Goal: Information Seeking & Learning: Learn about a topic

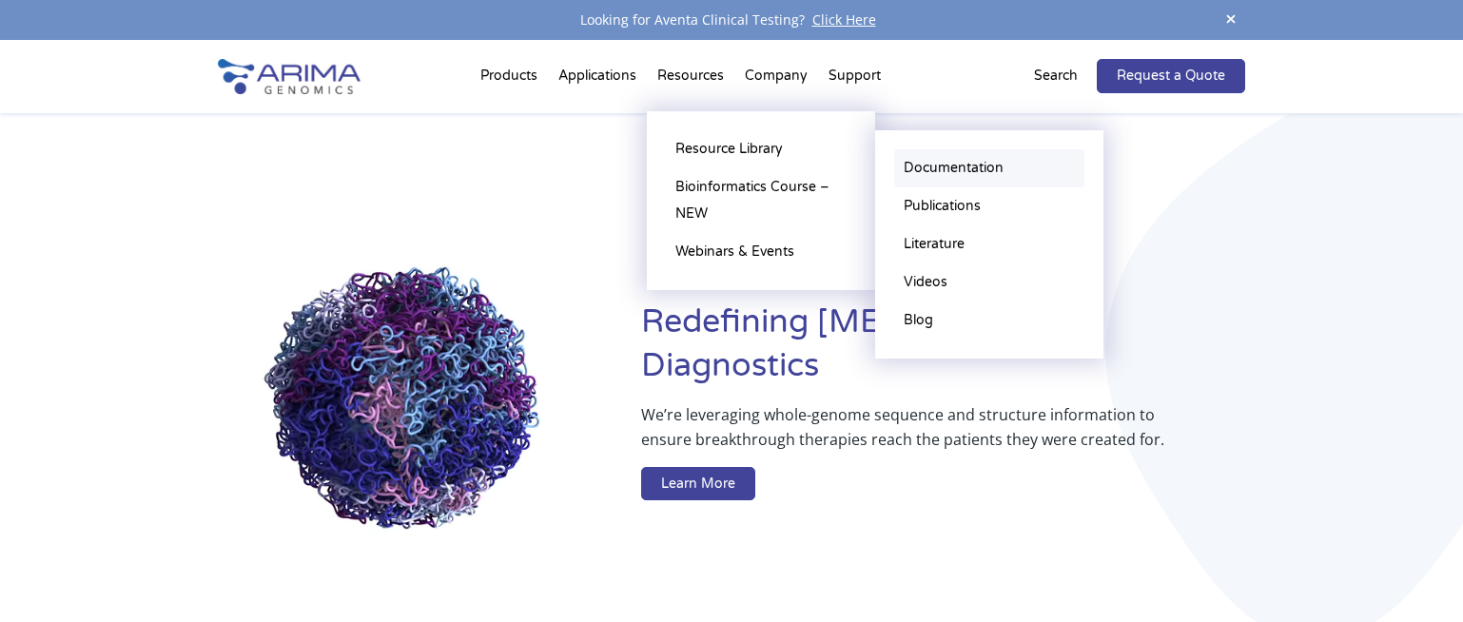
click at [964, 161] on link "Documentation" at bounding box center [989, 168] width 190 height 38
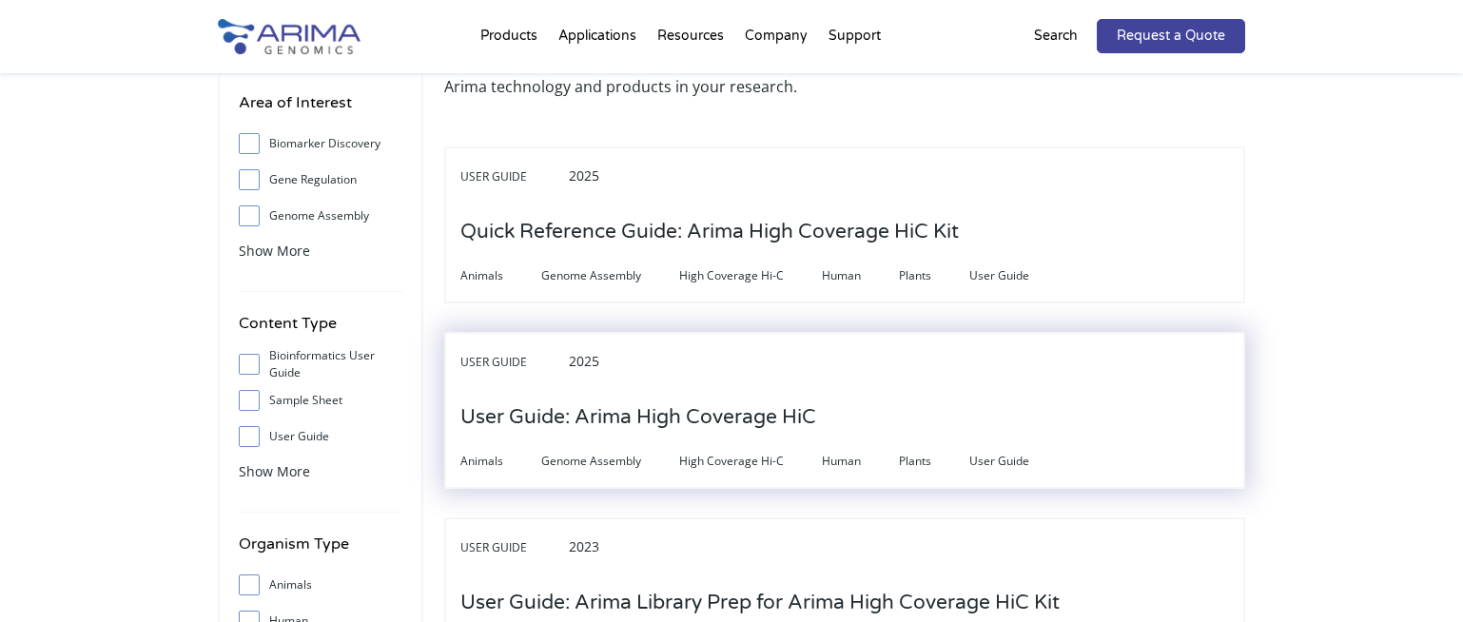
scroll to position [228, 0]
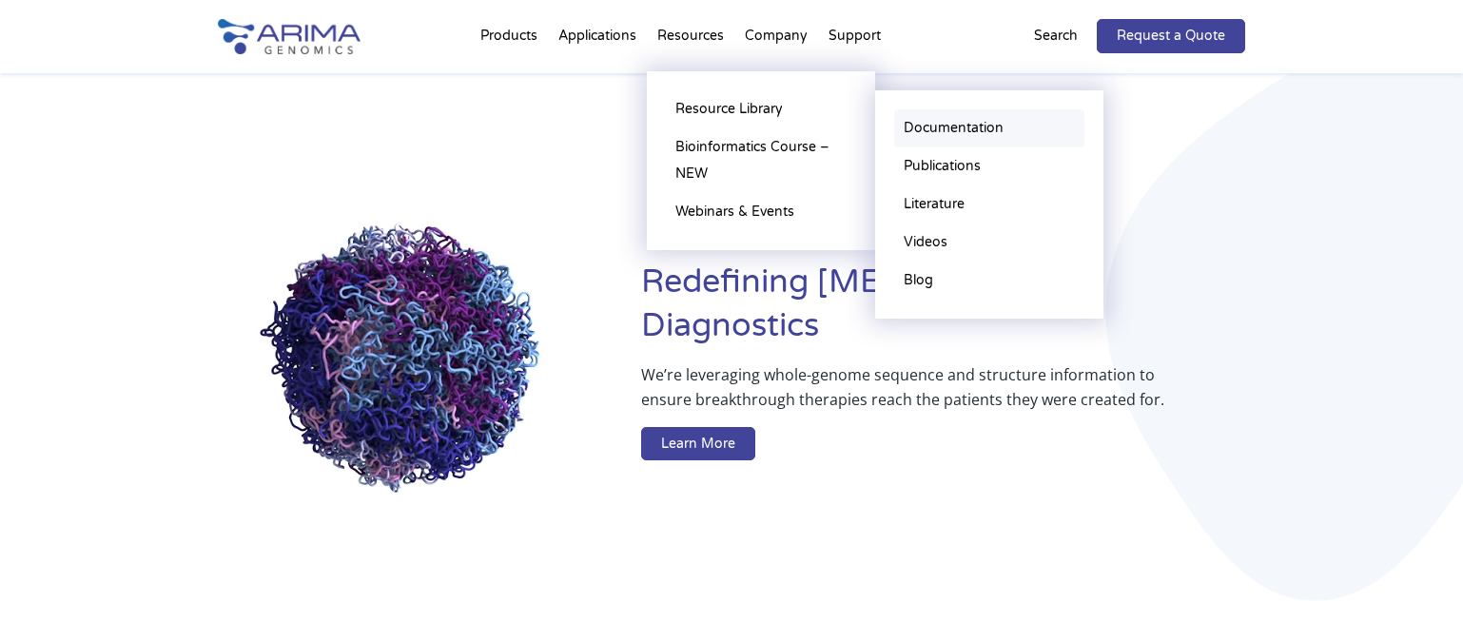
click at [932, 122] on link "Documentation" at bounding box center [989, 128] width 190 height 38
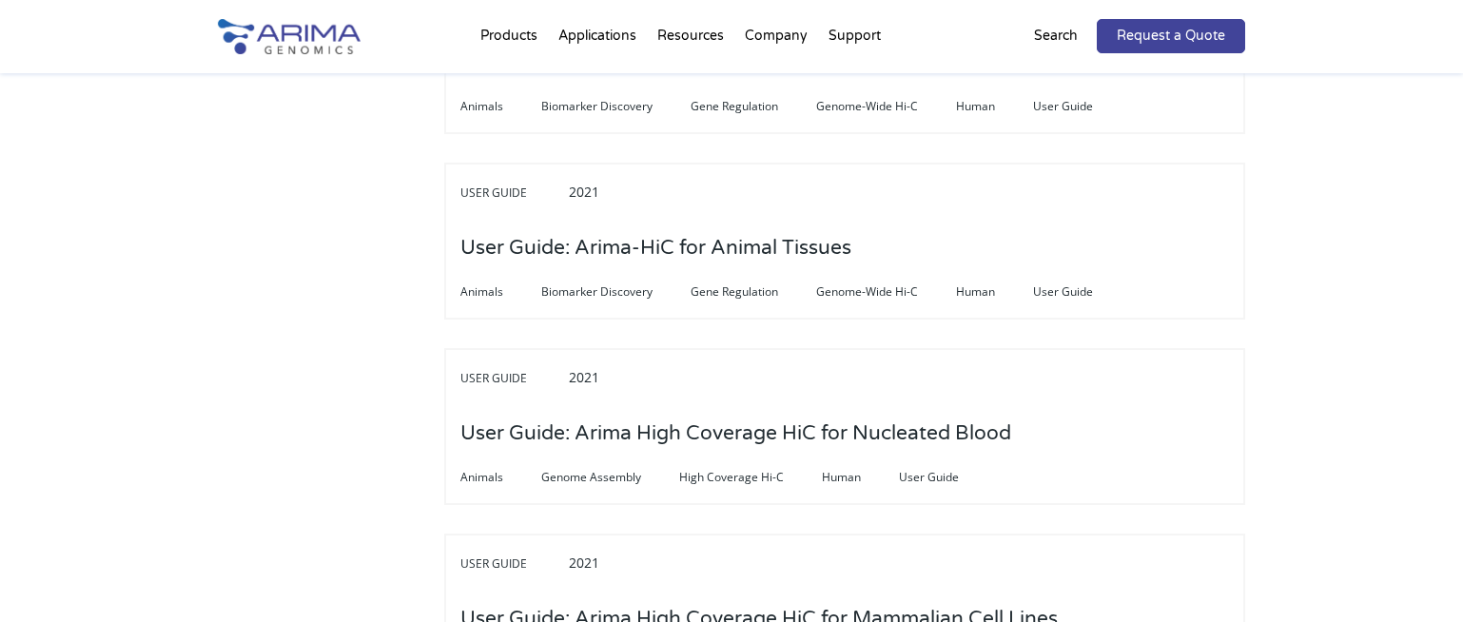
scroll to position [5555, 0]
